Goal: Task Accomplishment & Management: Manage account settings

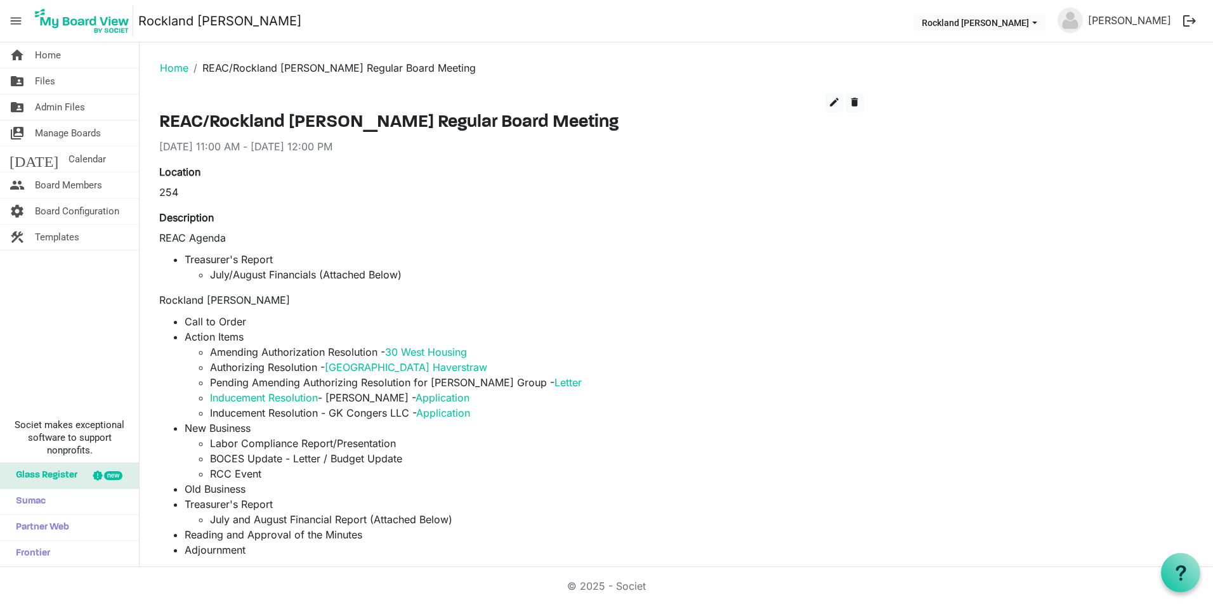
click at [1018, 197] on div "edit delete REAC/Rockland IDA Regular Board Meeting 9/25/2025 11:00 AM - 9/25/2…" at bounding box center [676, 499] width 1053 height 812
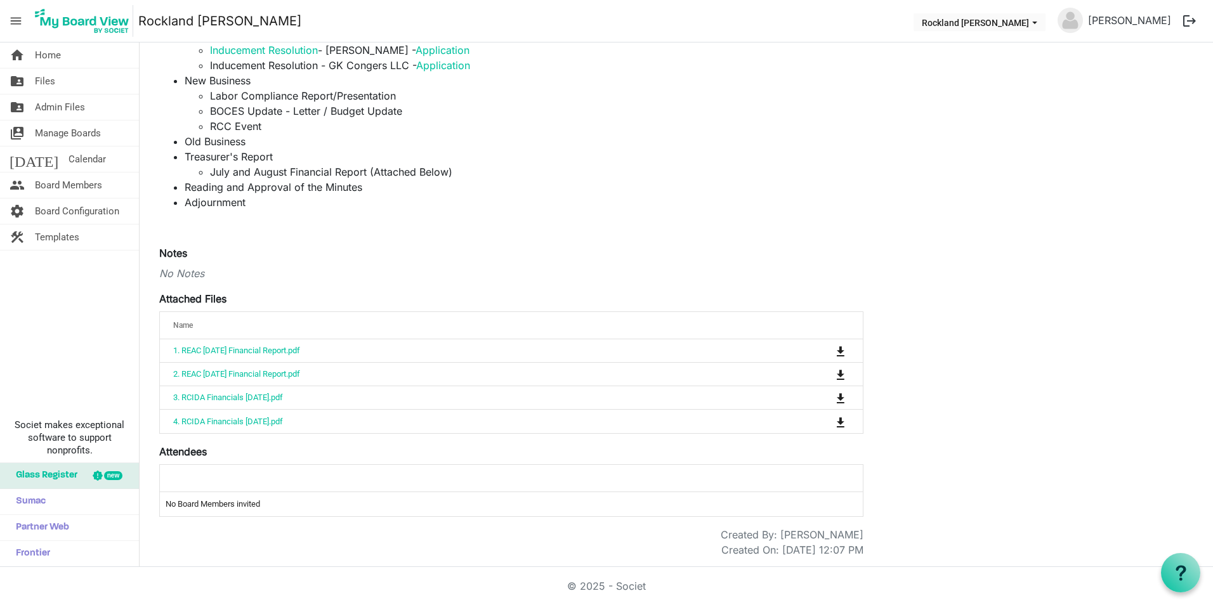
scroll to position [221, 0]
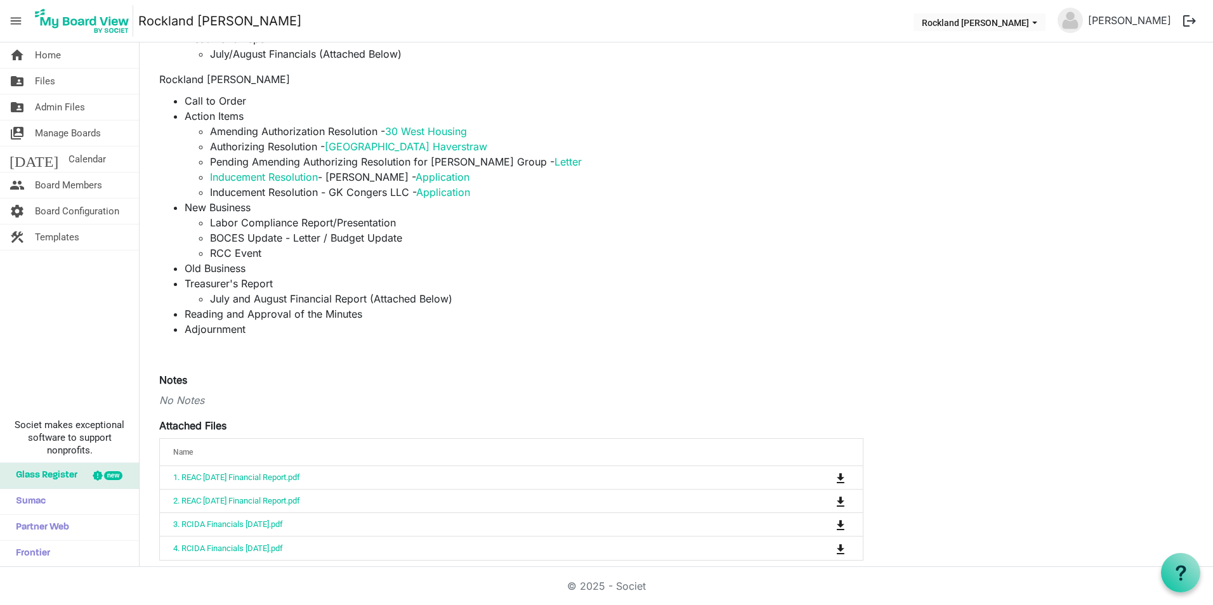
click at [270, 256] on li "﻿﻿RCC Event" at bounding box center [536, 252] width 653 height 15
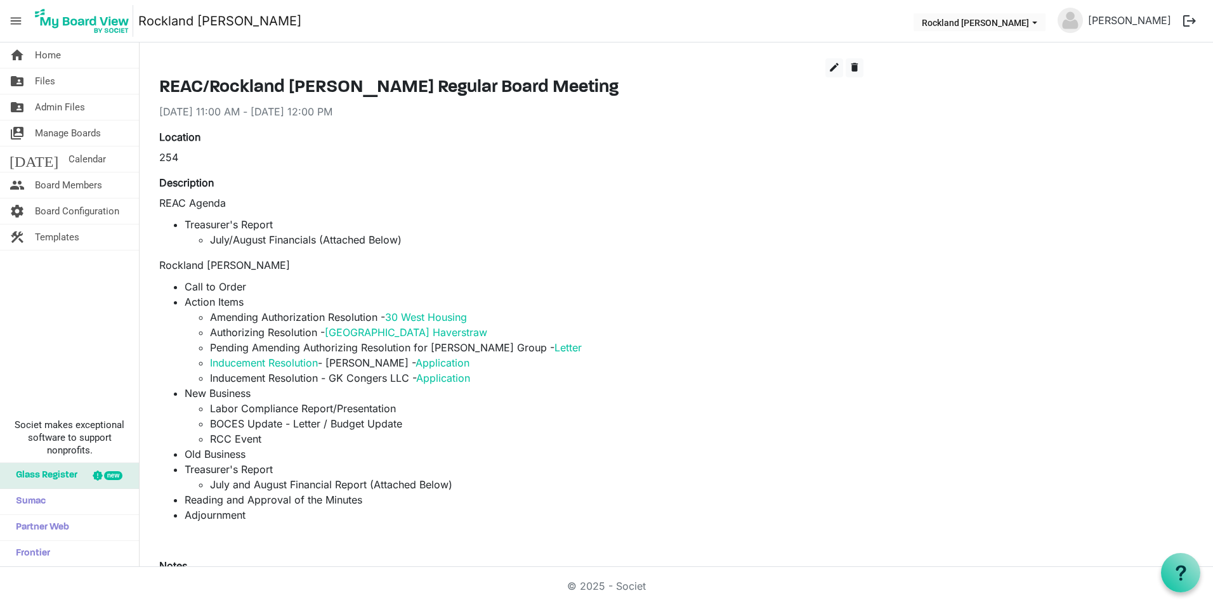
scroll to position [0, 0]
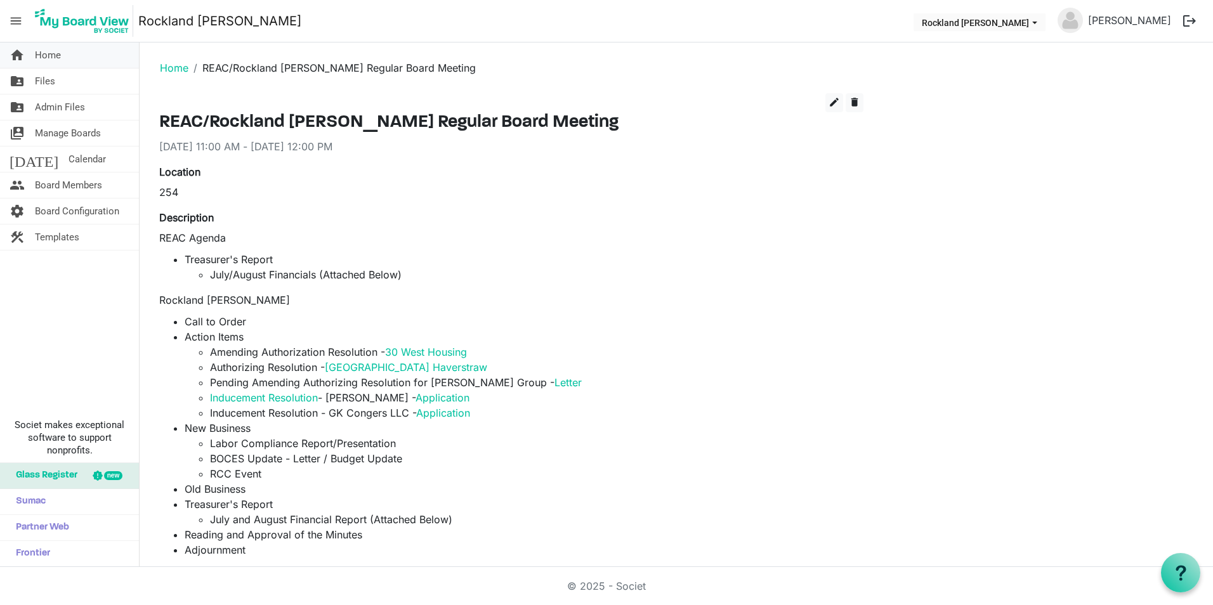
click at [70, 60] on link "home Home" at bounding box center [69, 54] width 139 height 25
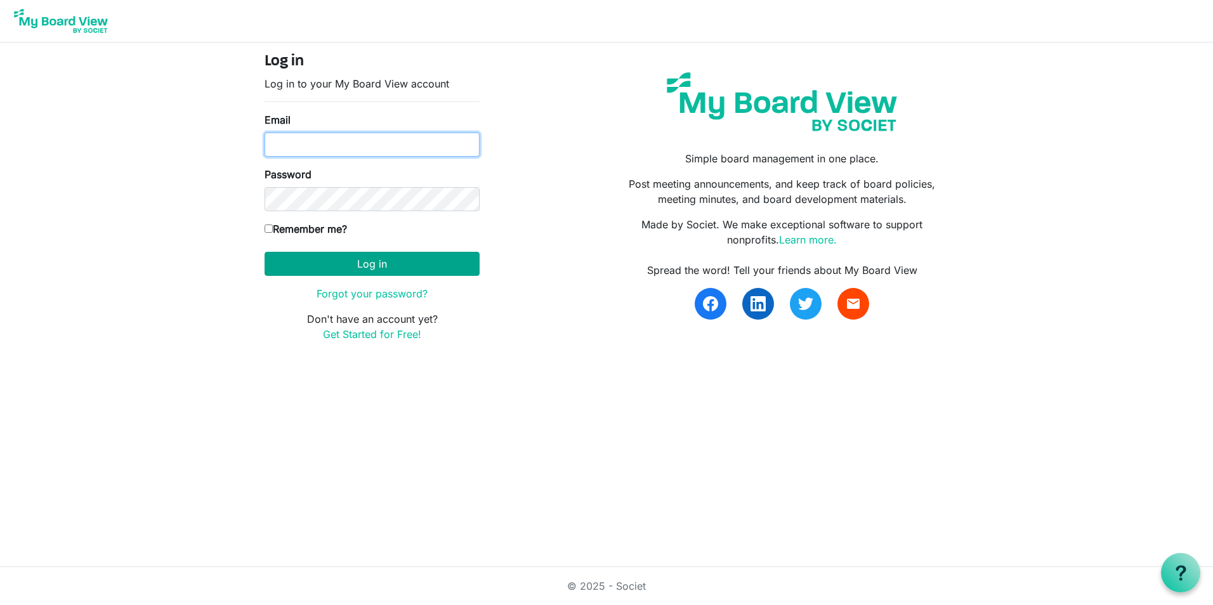
type input "hvandiver@rocklandida.com"
click at [379, 261] on button "Log in" at bounding box center [371, 264] width 215 height 24
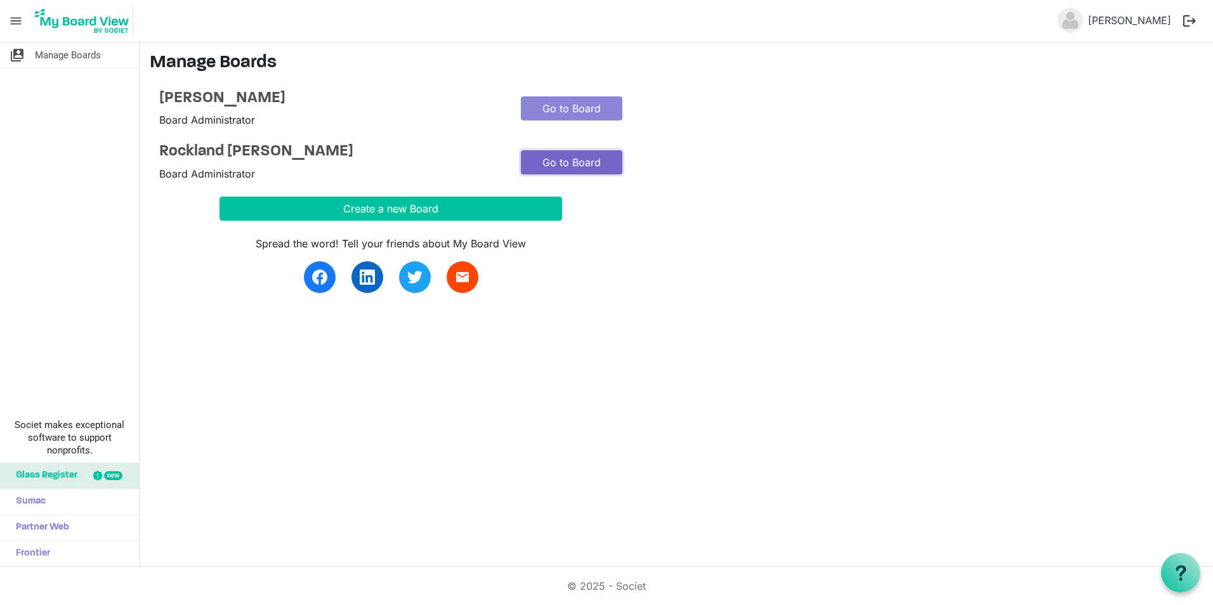
click at [570, 156] on link "Go to Board" at bounding box center [571, 162] width 101 height 24
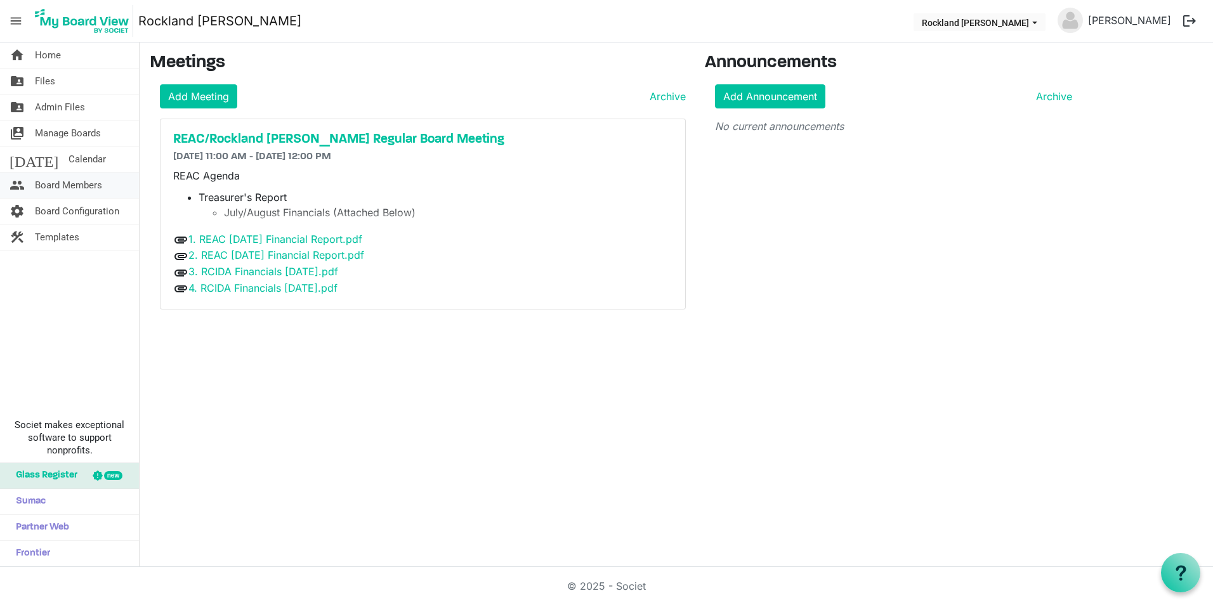
click at [76, 181] on span "Board Members" at bounding box center [68, 185] width 67 height 25
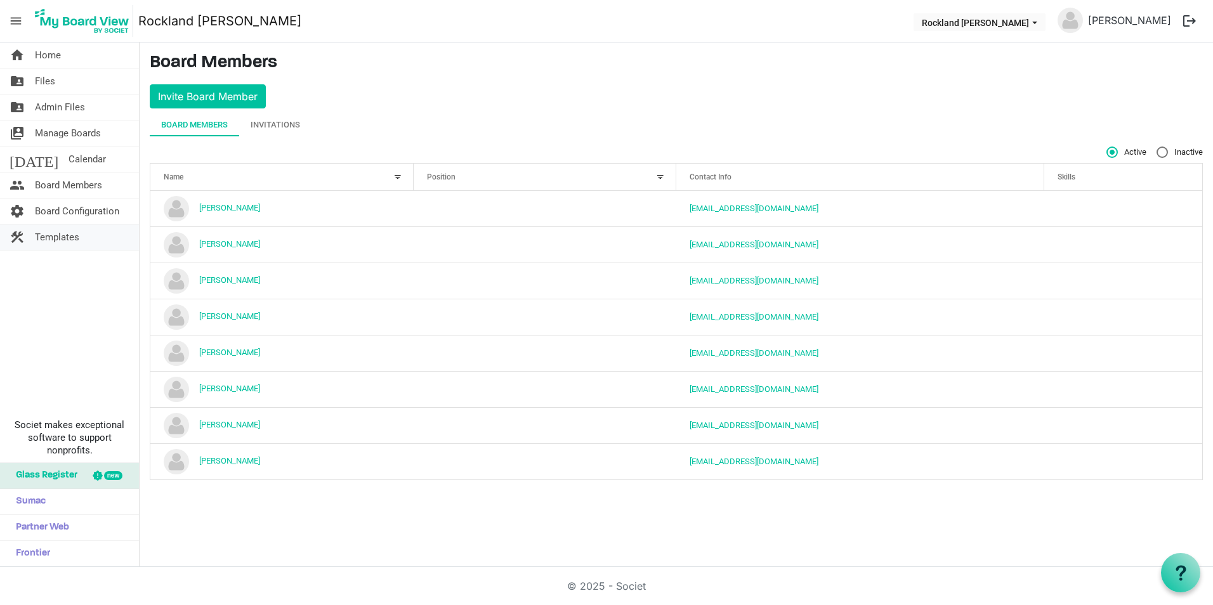
click at [66, 234] on span "Templates" at bounding box center [57, 237] width 44 height 25
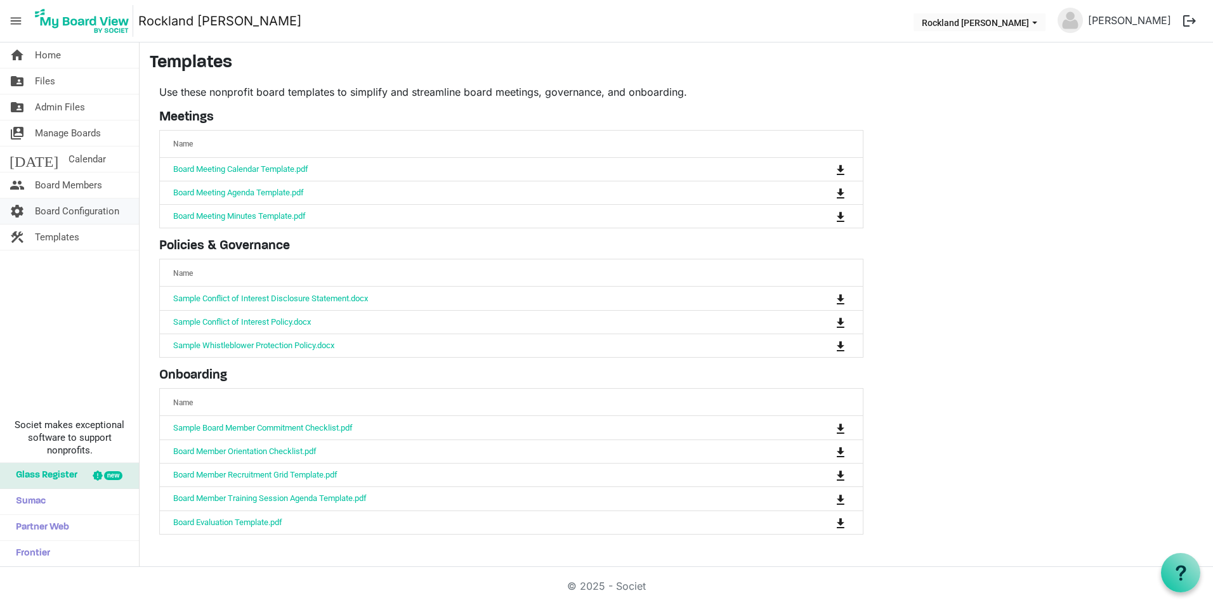
click at [69, 206] on span "Board Configuration" at bounding box center [77, 211] width 84 height 25
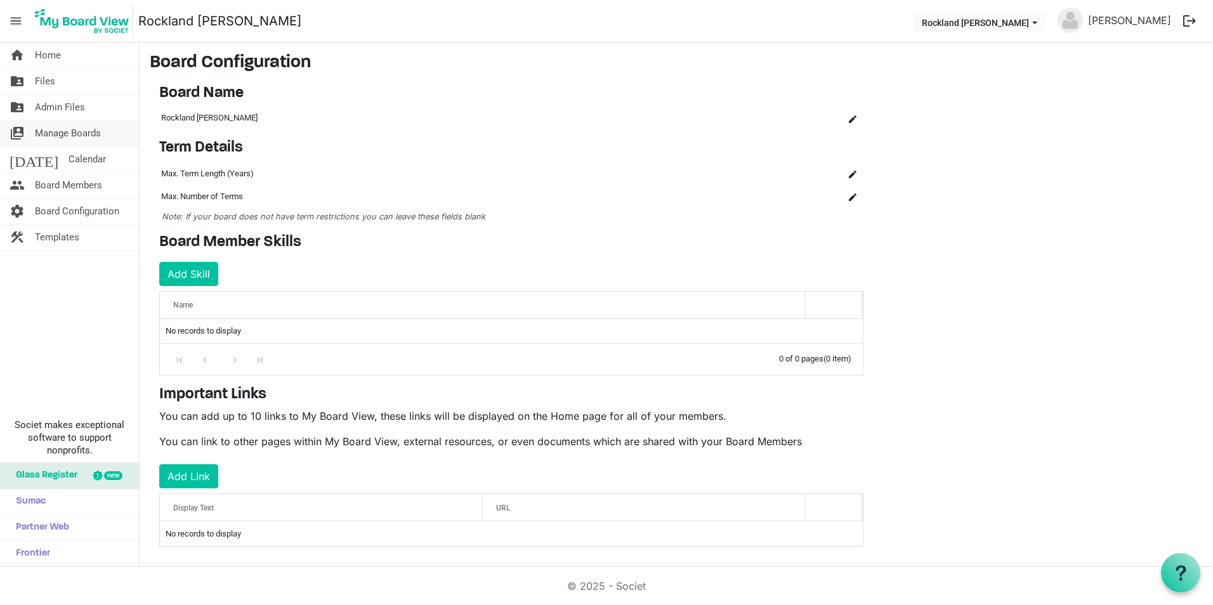
click at [63, 136] on span "Manage Boards" at bounding box center [68, 133] width 66 height 25
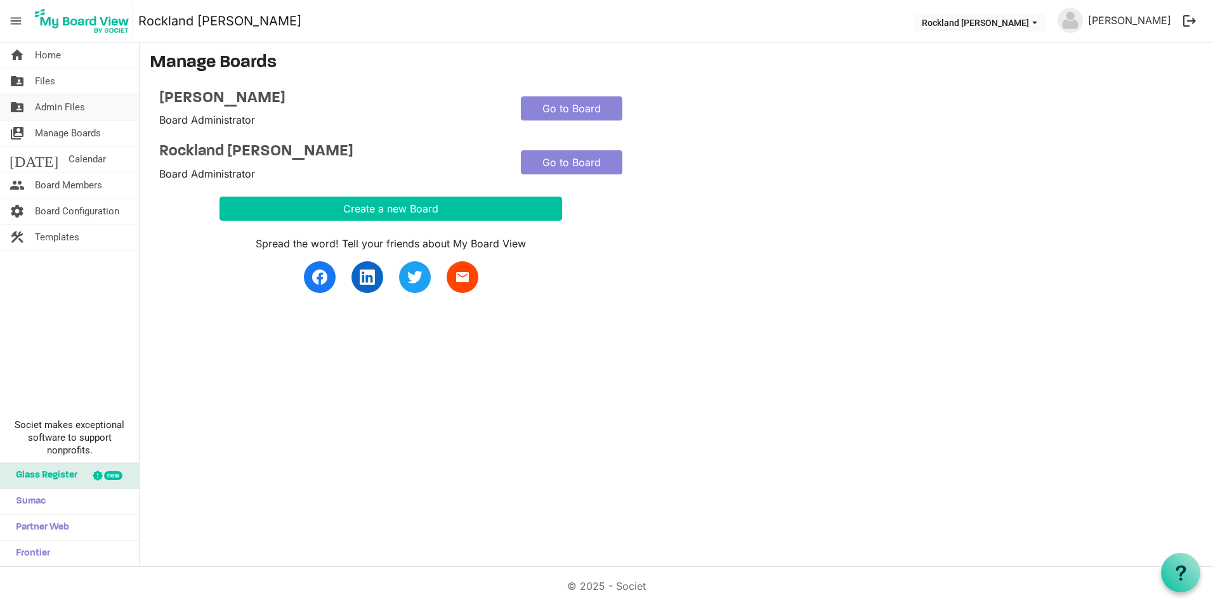
click at [63, 111] on span "Admin Files" at bounding box center [60, 107] width 50 height 25
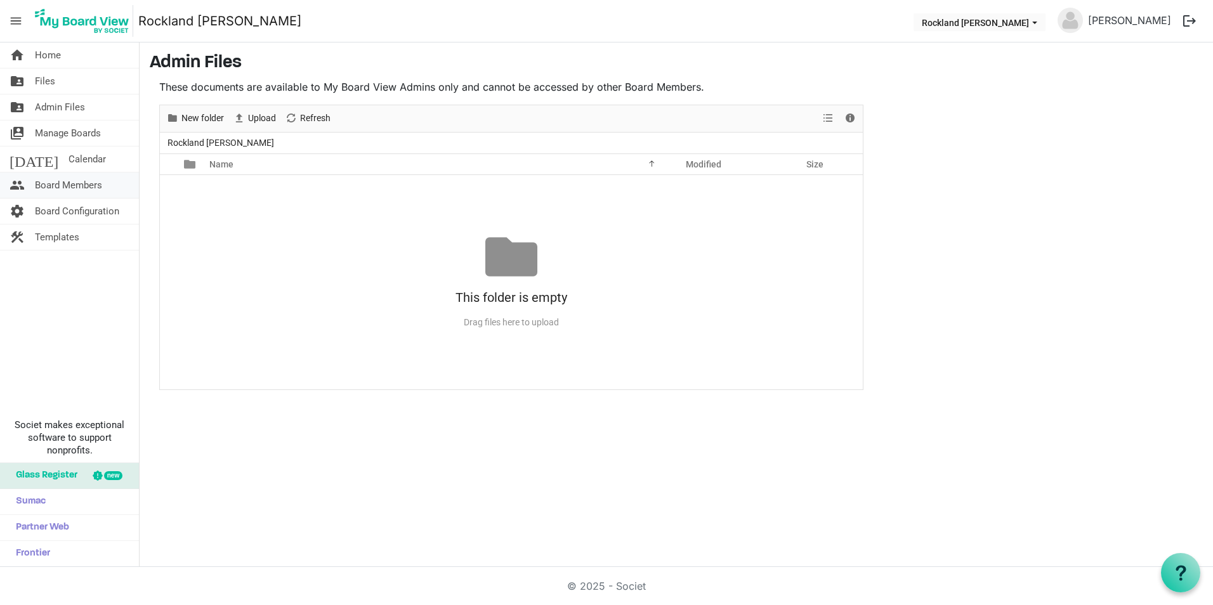
click at [71, 183] on span "Board Members" at bounding box center [68, 185] width 67 height 25
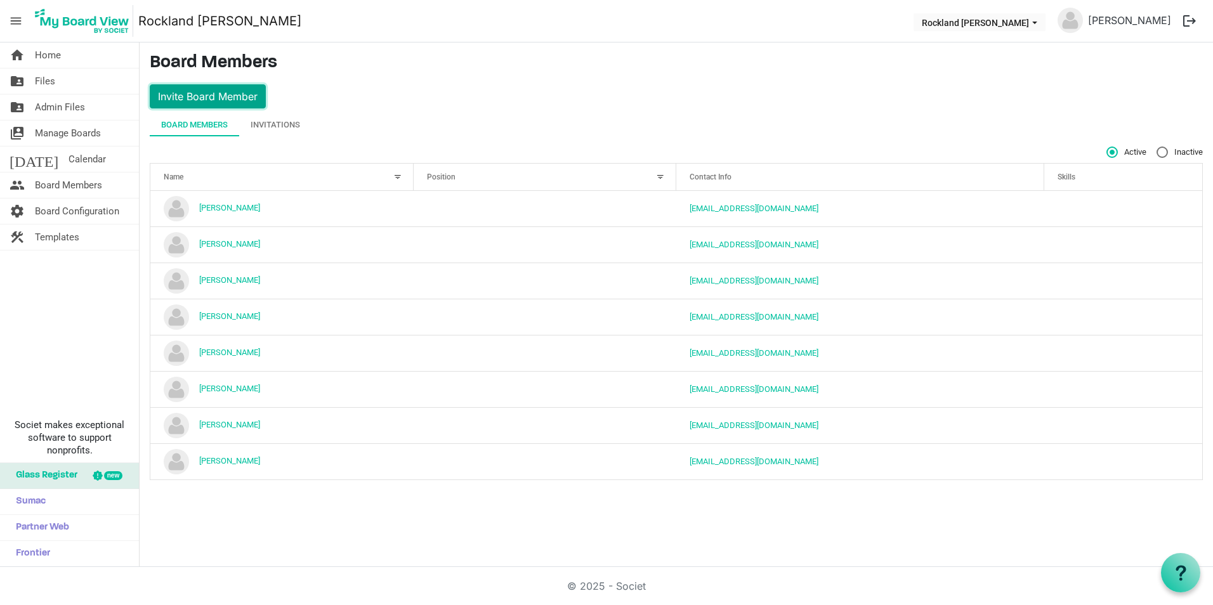
click at [221, 106] on button "Invite Board Member" at bounding box center [208, 96] width 116 height 24
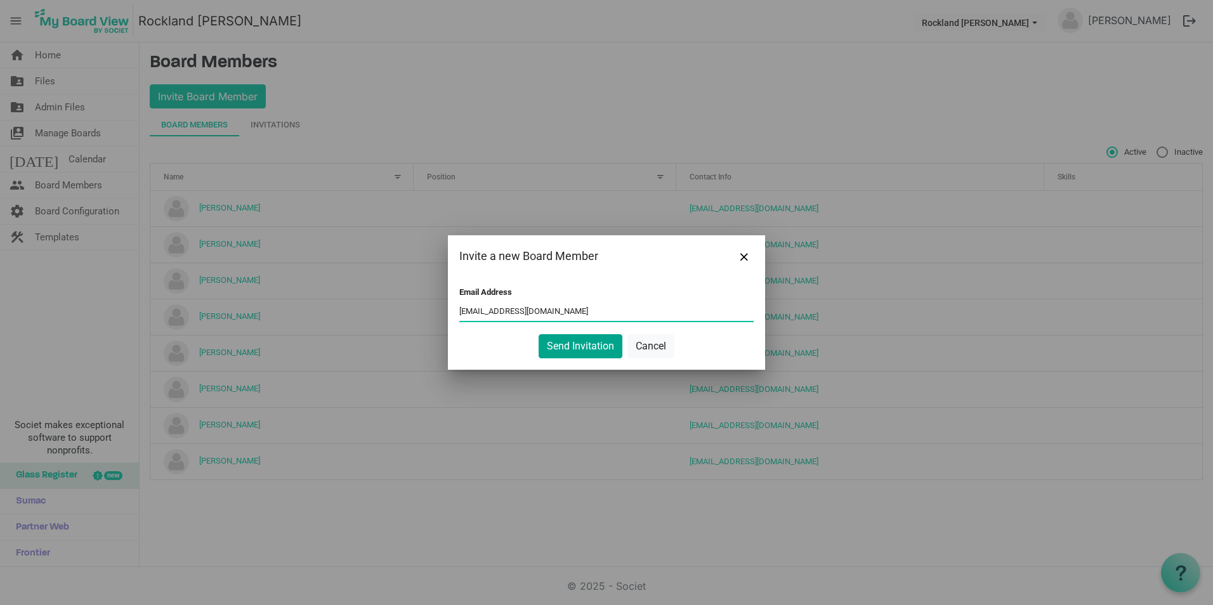
type input "[EMAIL_ADDRESS][DOMAIN_NAME]"
click at [582, 343] on button "Send Invitation" at bounding box center [581, 346] width 84 height 24
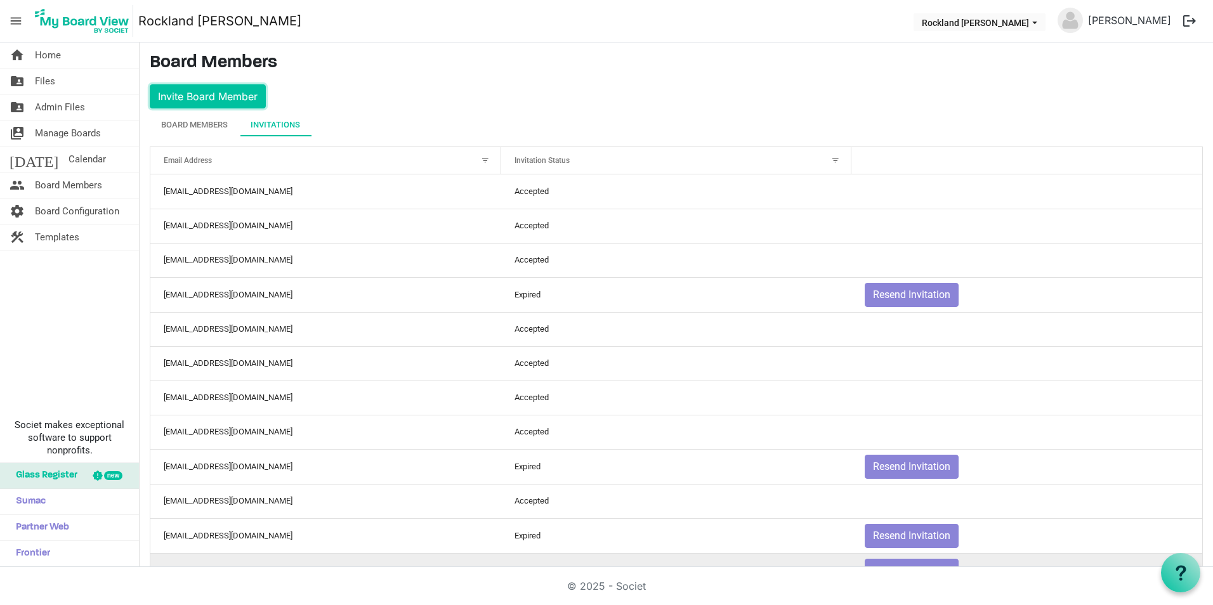
scroll to position [42, 0]
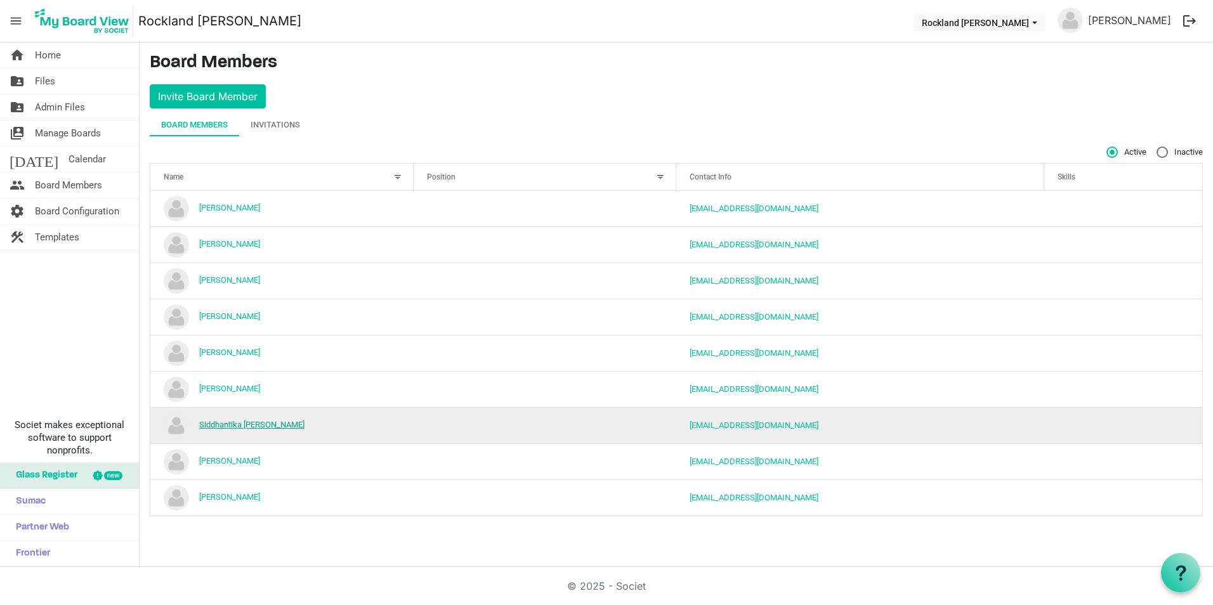
click at [234, 424] on link "Siddhantika [PERSON_NAME]" at bounding box center [251, 425] width 105 height 10
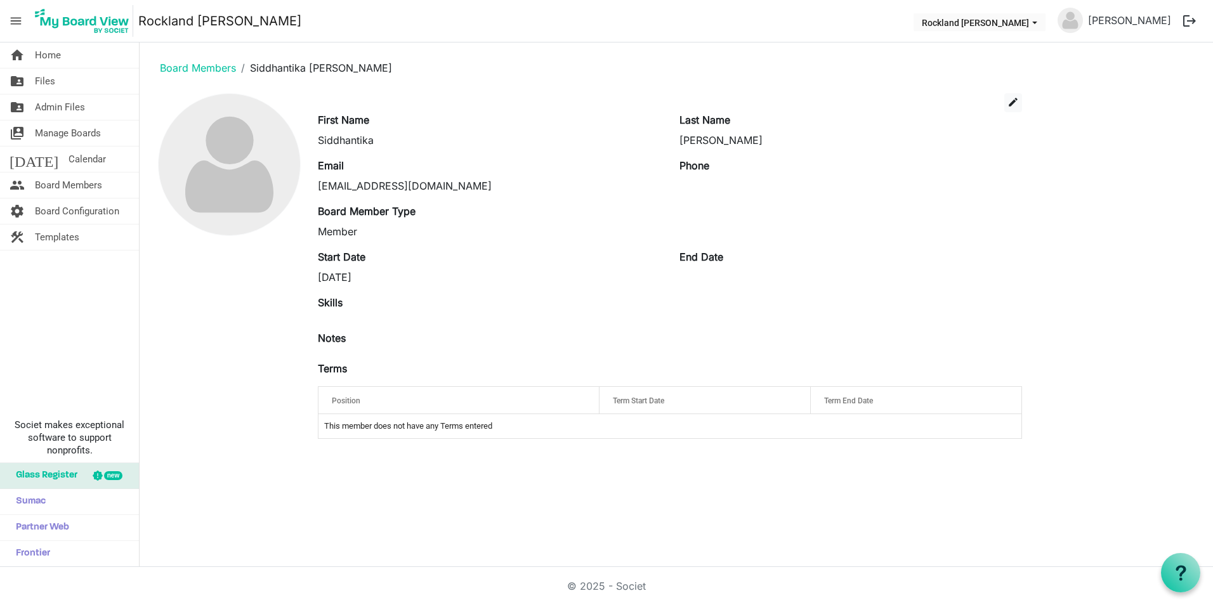
click at [511, 401] on div "Position" at bounding box center [458, 400] width 263 height 18
click at [1013, 100] on span "edit" at bounding box center [1012, 101] width 11 height 11
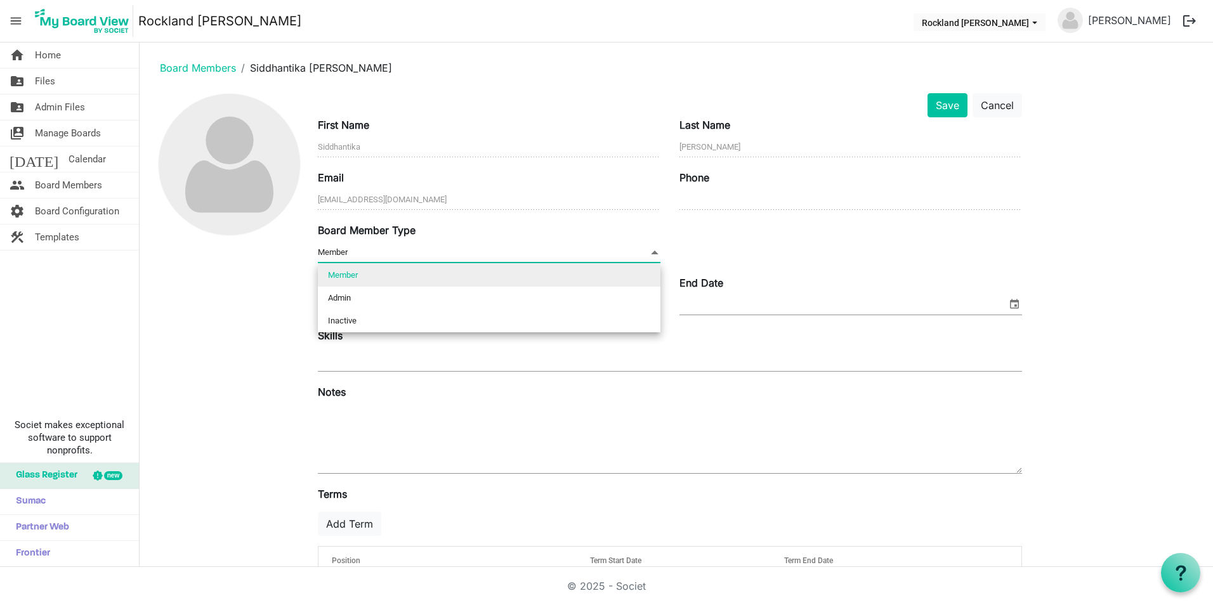
click at [651, 249] on span at bounding box center [654, 252] width 11 height 14
click at [623, 297] on li "Admin" at bounding box center [489, 298] width 343 height 23
type input "Admin"
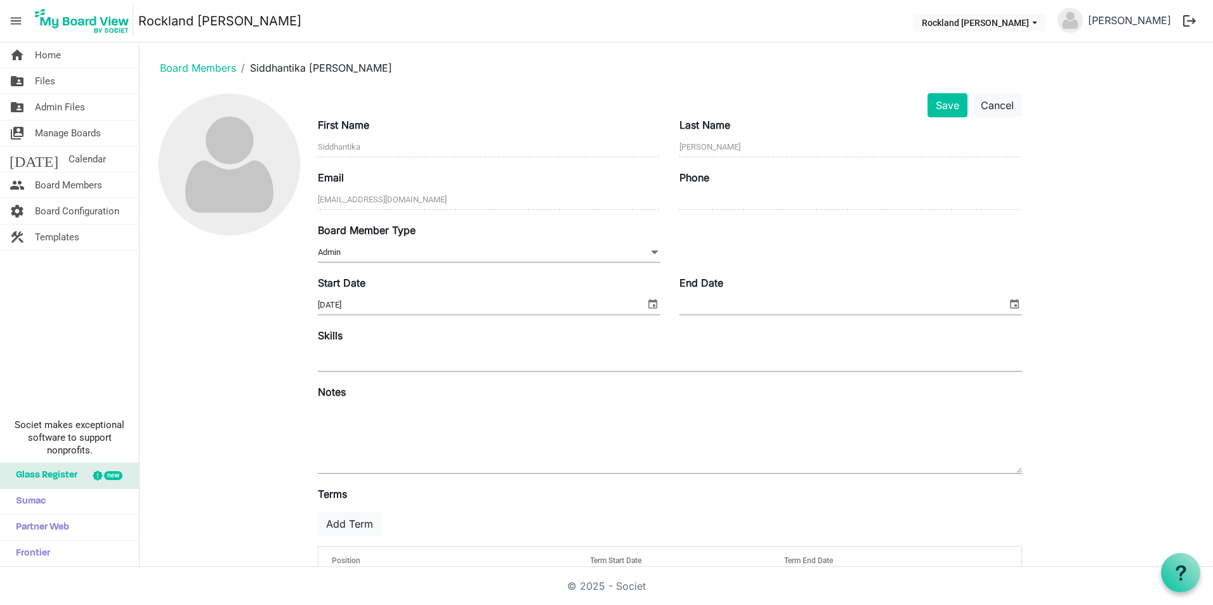
click at [242, 346] on div at bounding box center [229, 351] width 159 height 516
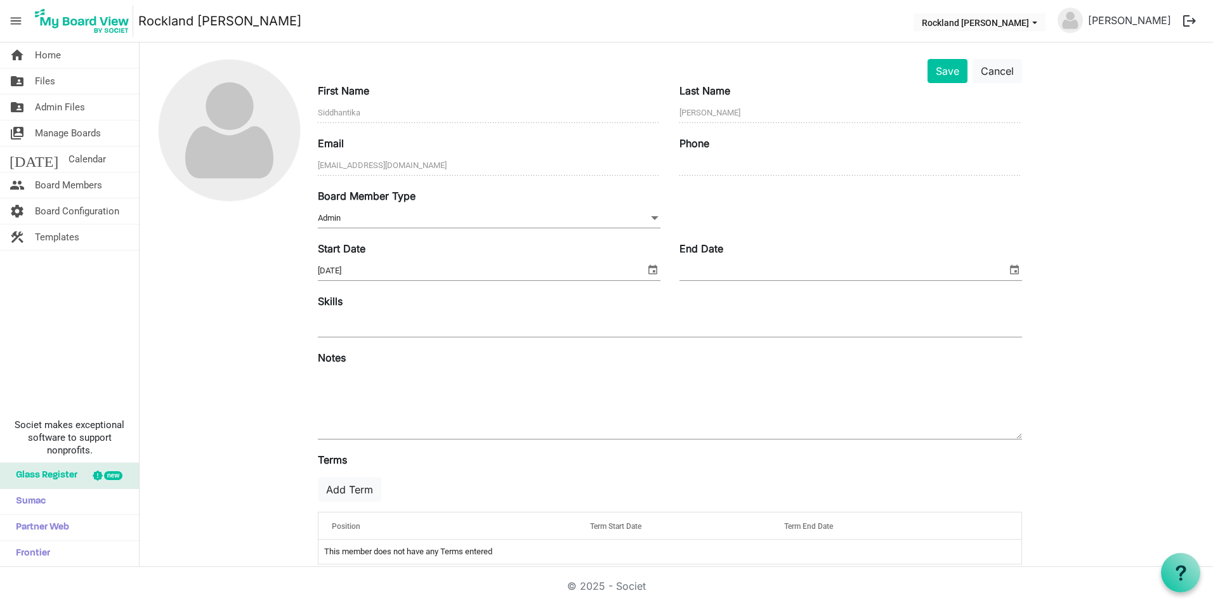
scroll to position [52, 0]
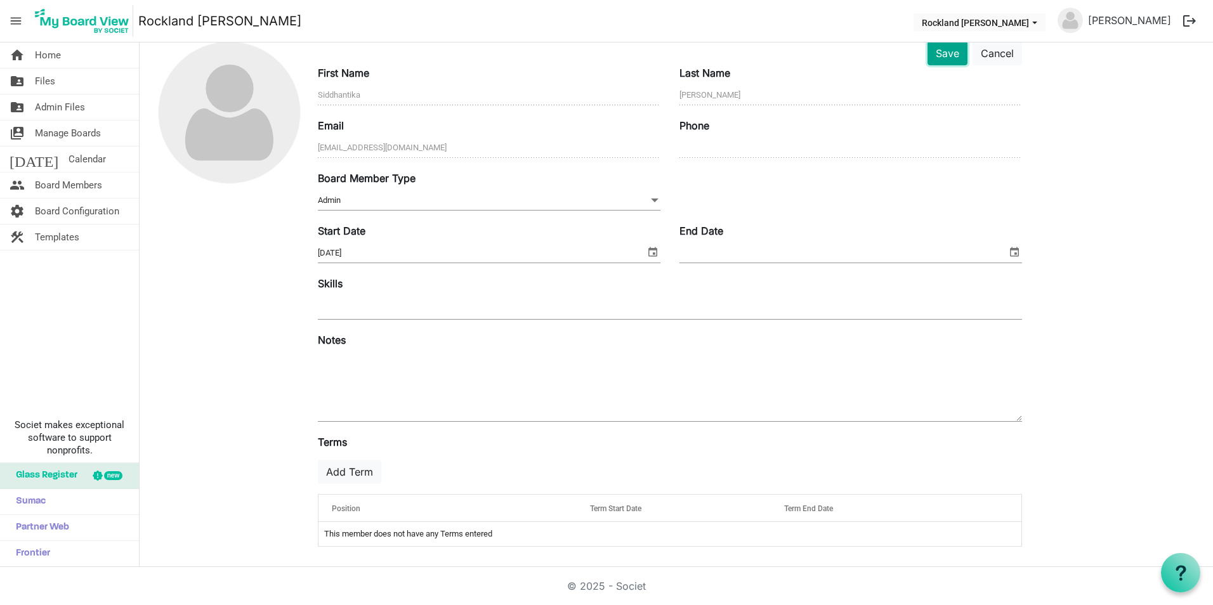
click at [963, 62] on button "Save" at bounding box center [947, 53] width 40 height 24
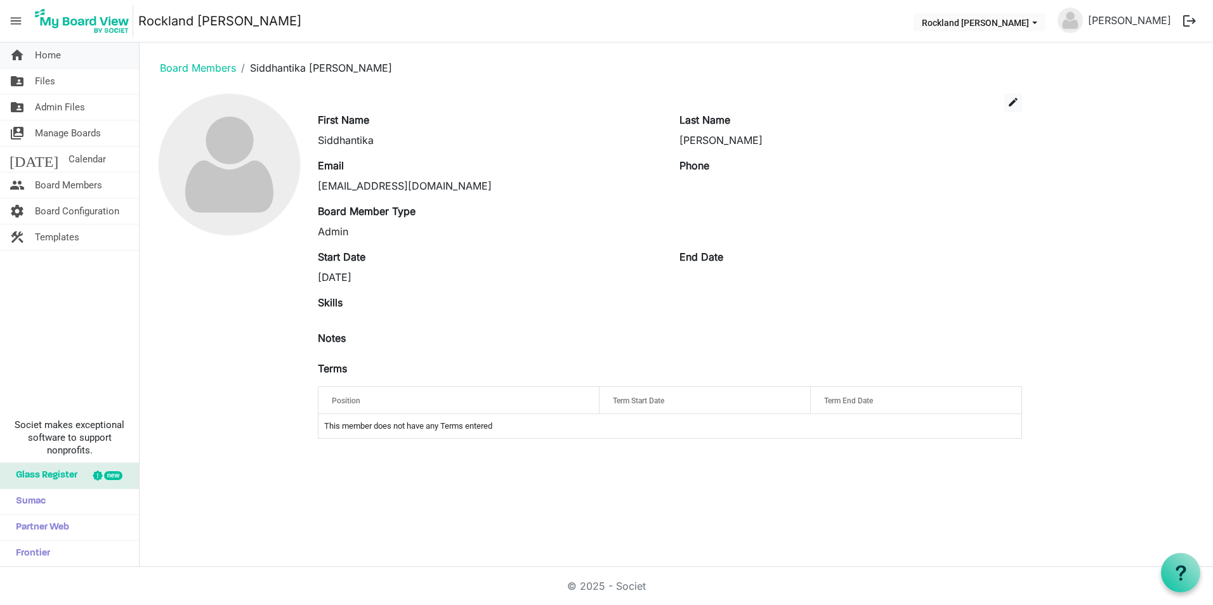
click at [51, 63] on span "Home" at bounding box center [48, 54] width 26 height 25
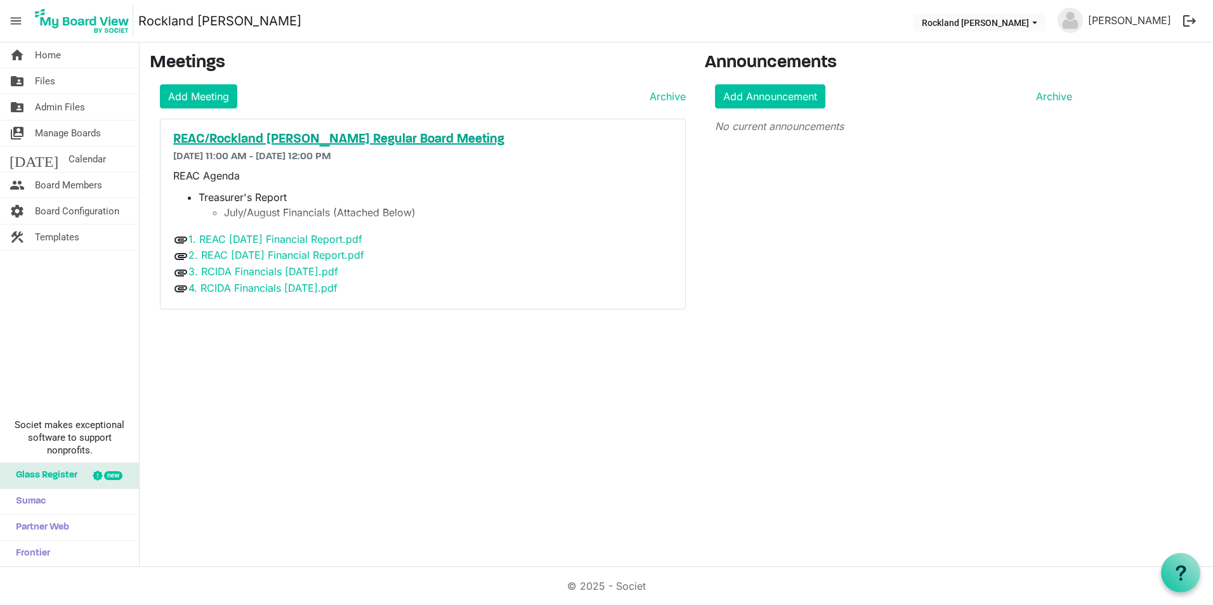
click at [221, 133] on h5 "REAC/Rockland [PERSON_NAME] Regular Board Meeting" at bounding box center [422, 139] width 499 height 15
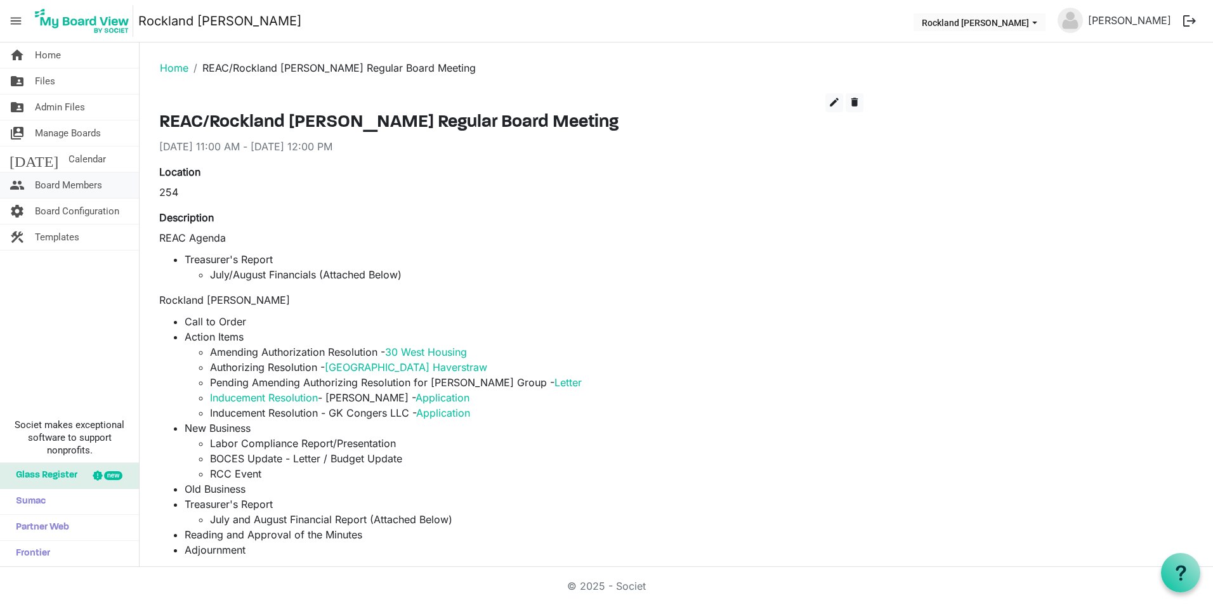
click at [73, 188] on span "Board Members" at bounding box center [68, 185] width 67 height 25
